Goal: Information Seeking & Learning: Learn about a topic

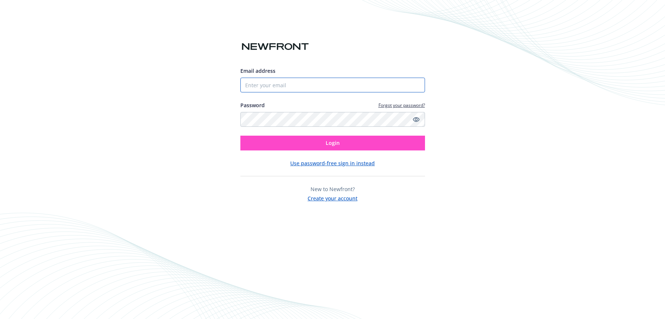
type input "[PERSON_NAME][EMAIL_ADDRESS][PERSON_NAME][DOMAIN_NAME]"
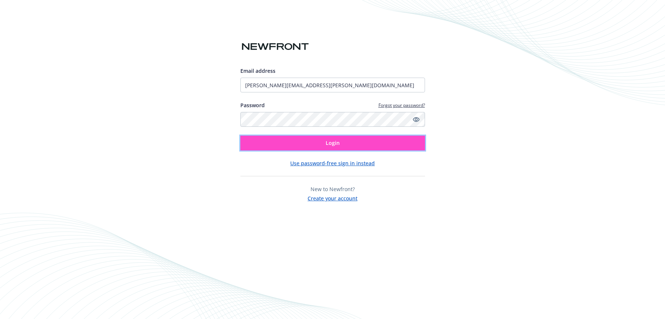
click at [339, 141] on span "Login" at bounding box center [333, 142] width 14 height 7
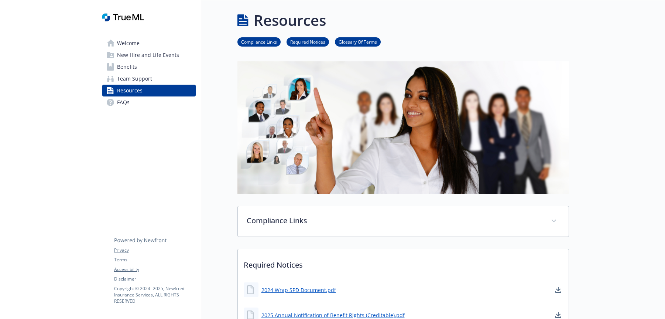
scroll to position [639, 0]
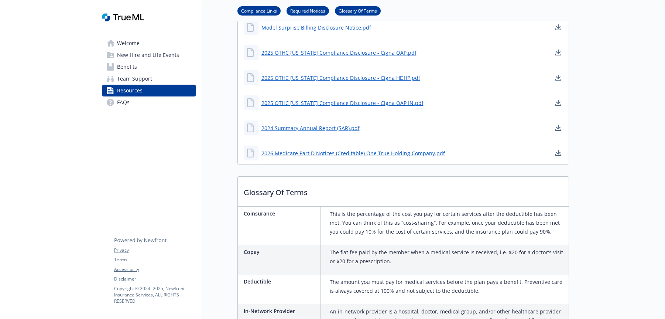
click at [118, 18] on img at bounding box center [123, 17] width 42 height 22
click at [132, 37] on span "Welcome" at bounding box center [128, 43] width 23 height 12
